Goal: Task Accomplishment & Management: Manage account settings

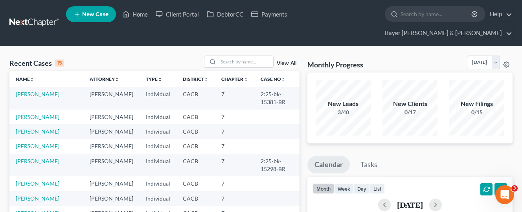
click at [469, 26] on link "Bayer [PERSON_NAME] & [PERSON_NAME]" at bounding box center [446, 33] width 131 height 14
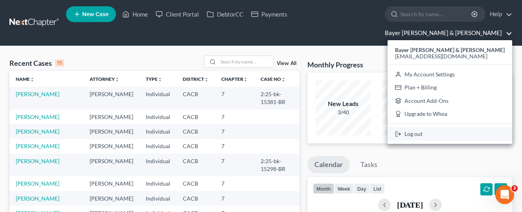
click at [456, 127] on link "Log out" at bounding box center [450, 133] width 125 height 13
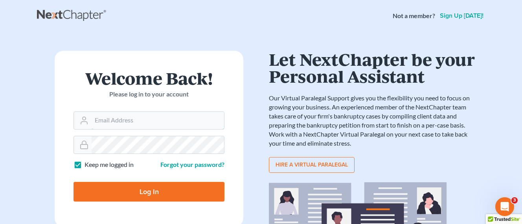
type input "[EMAIL_ADDRESS][DOMAIN_NAME]"
click at [193, 192] on input "Log In" at bounding box center [149, 192] width 151 height 20
type input "Thinking..."
